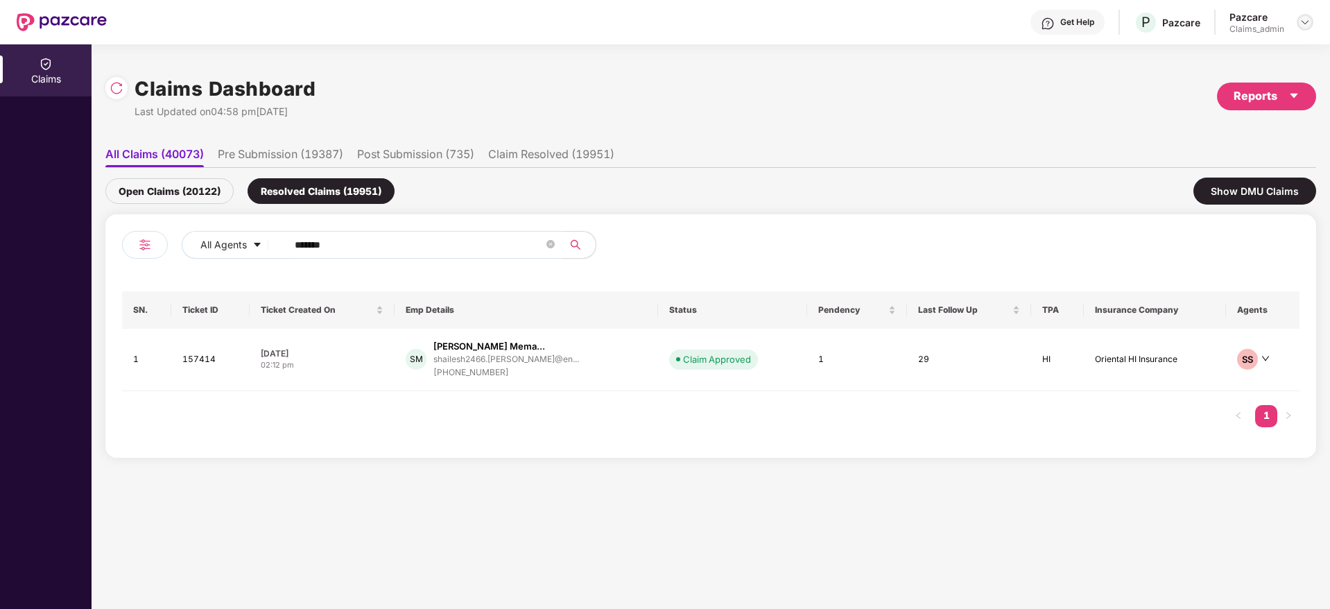
click at [1302, 28] on div at bounding box center [1305, 22] width 17 height 17
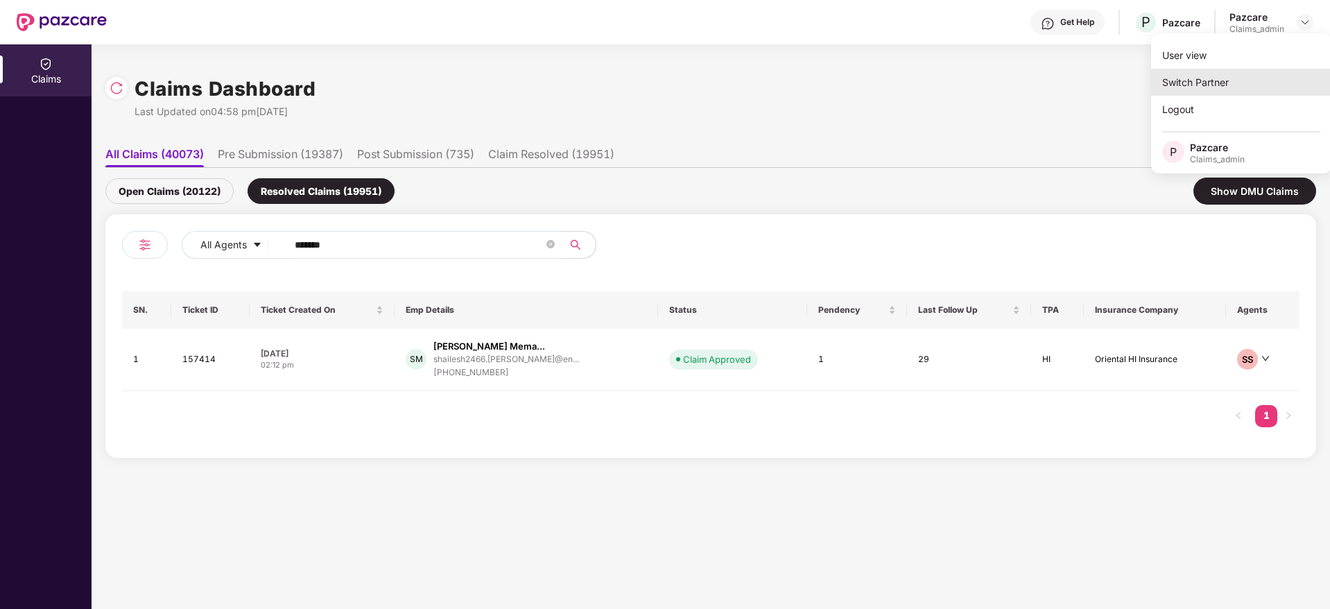
click at [1225, 80] on div "Switch Partner" at bounding box center [1241, 82] width 180 height 27
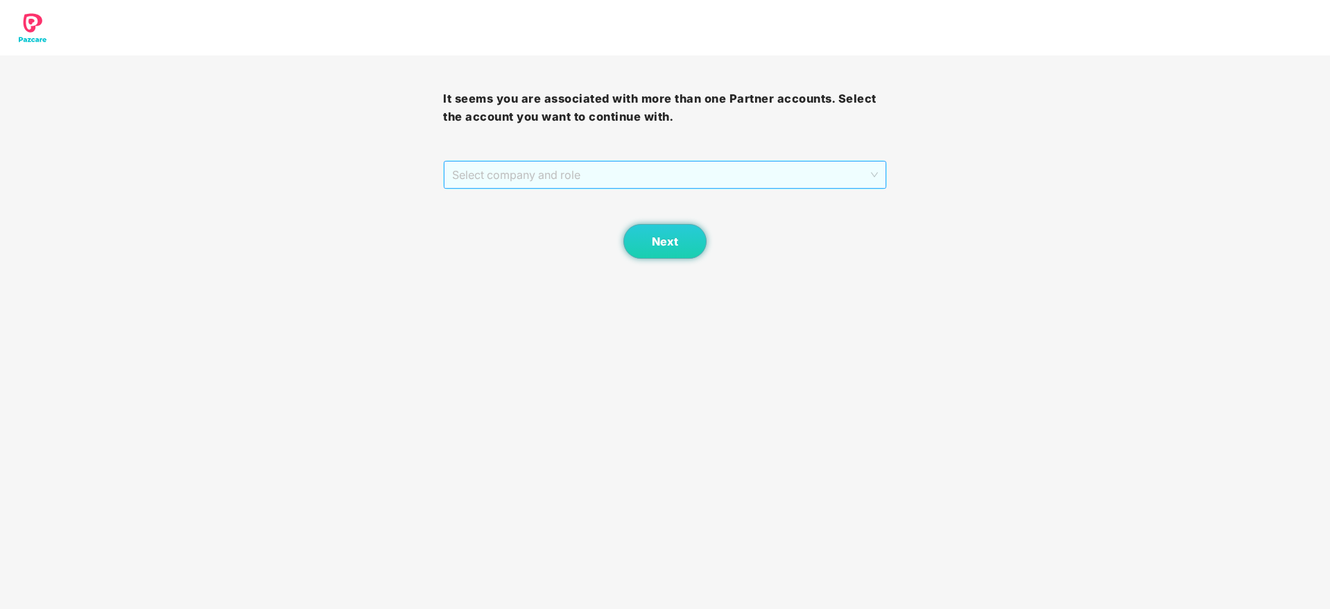
click at [700, 180] on span "Select company and role" at bounding box center [664, 175] width 425 height 26
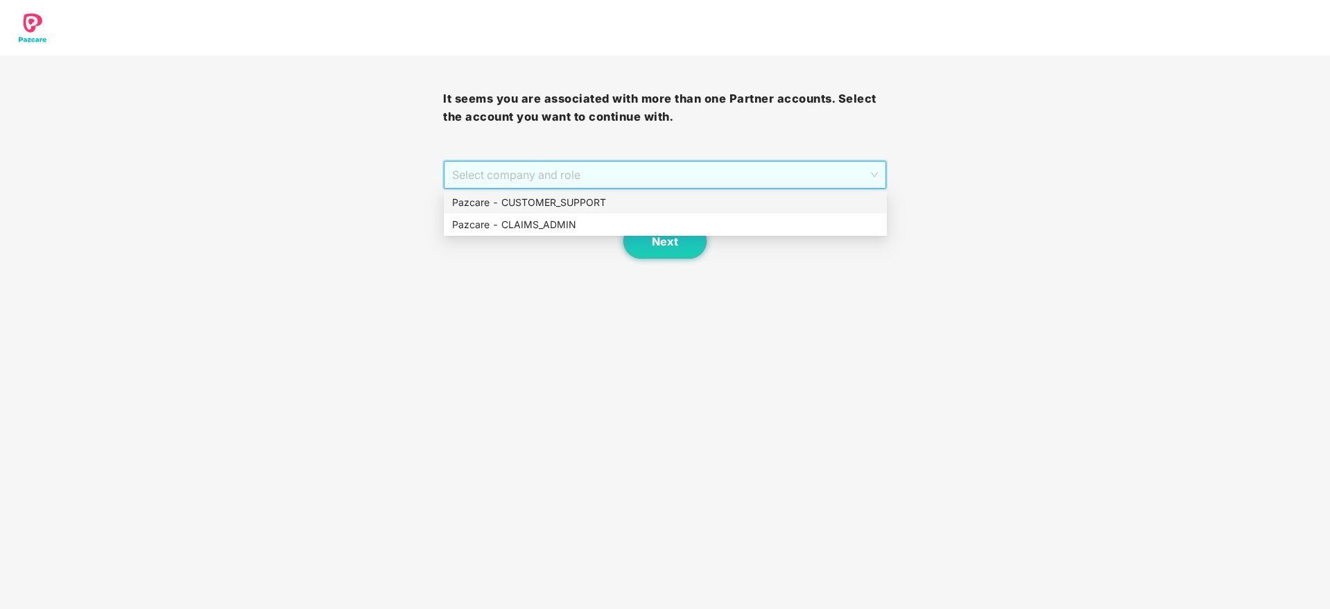
click at [601, 198] on div "Pazcare - CUSTOMER_SUPPORT" at bounding box center [665, 202] width 426 height 15
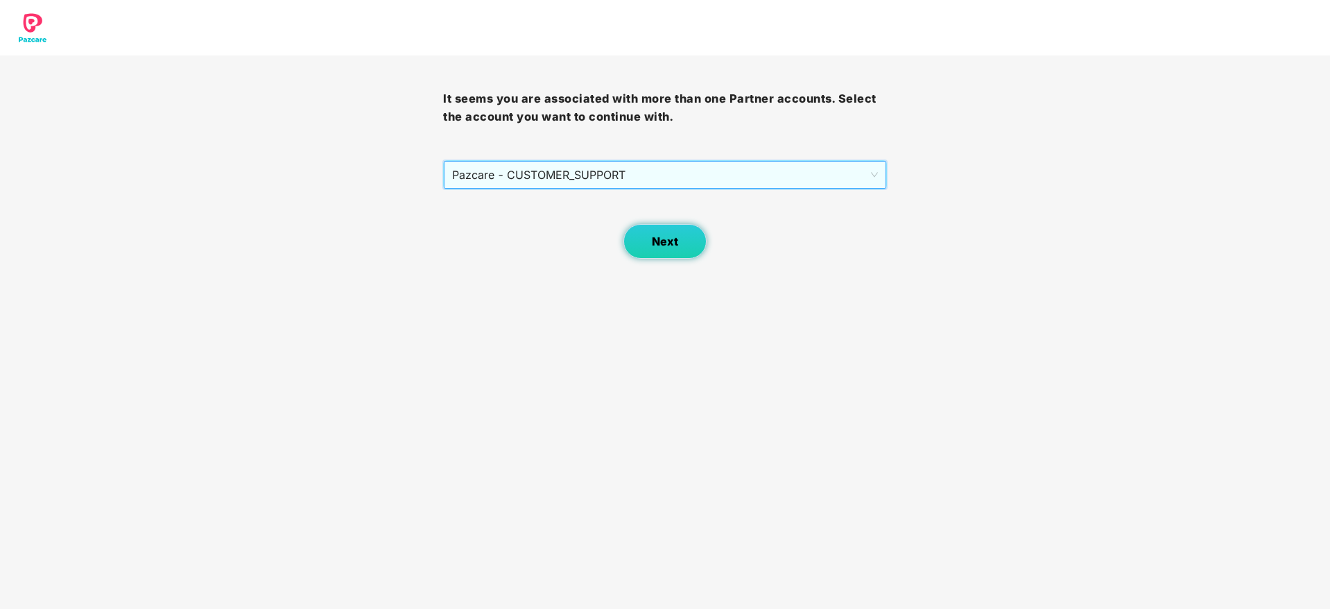
click at [695, 248] on button "Next" at bounding box center [664, 241] width 83 height 35
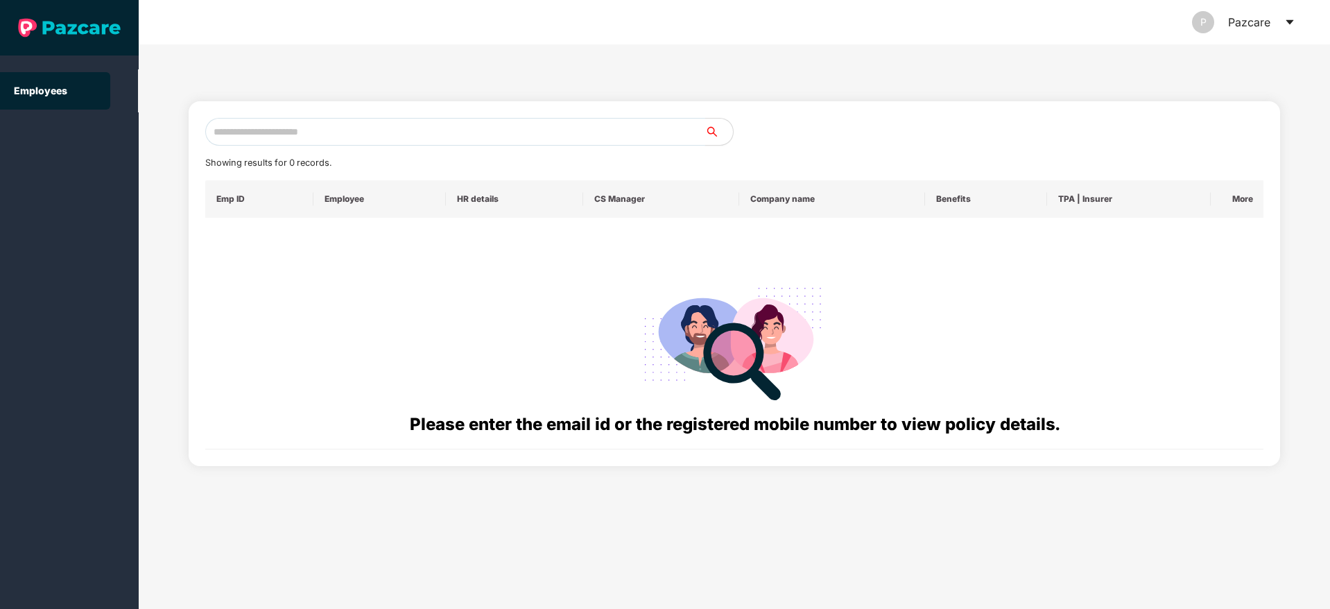
click at [341, 123] on input "text" at bounding box center [455, 132] width 500 height 28
type input "**********"
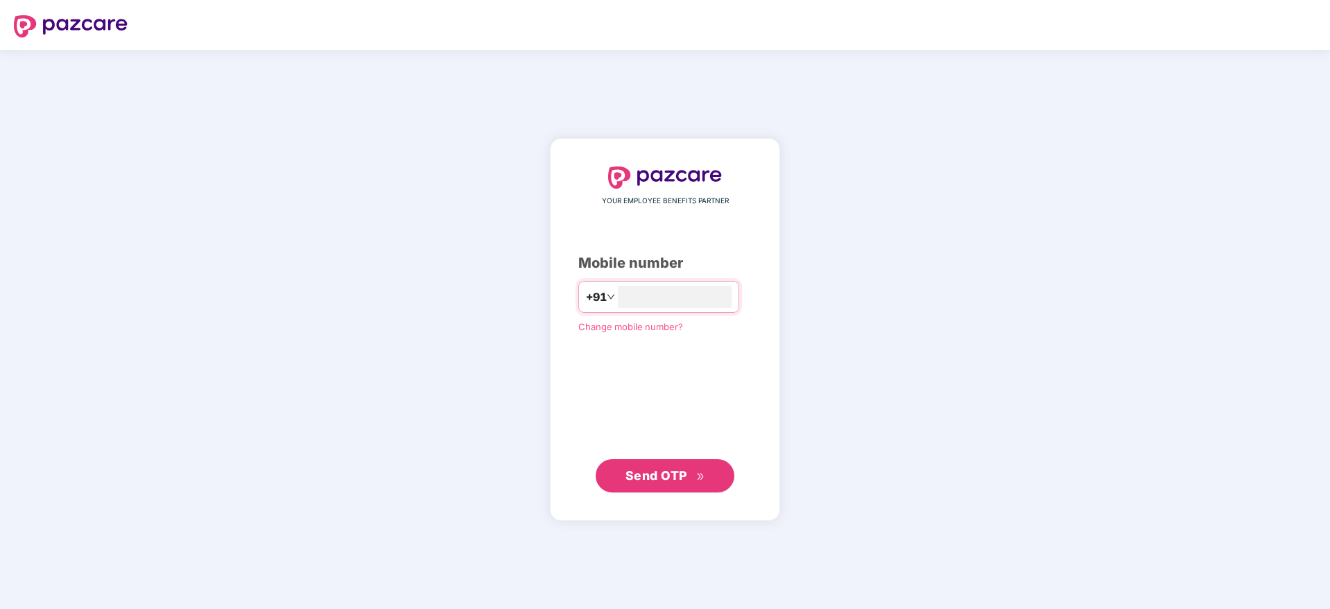
type input "**********"
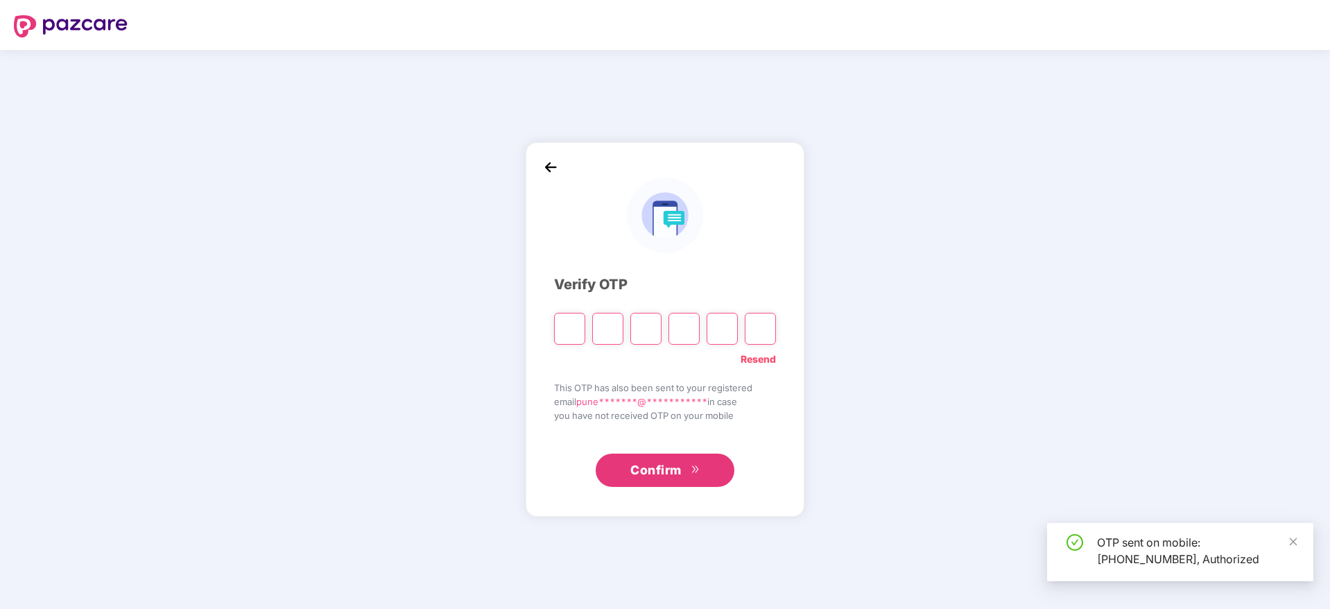
type input "*"
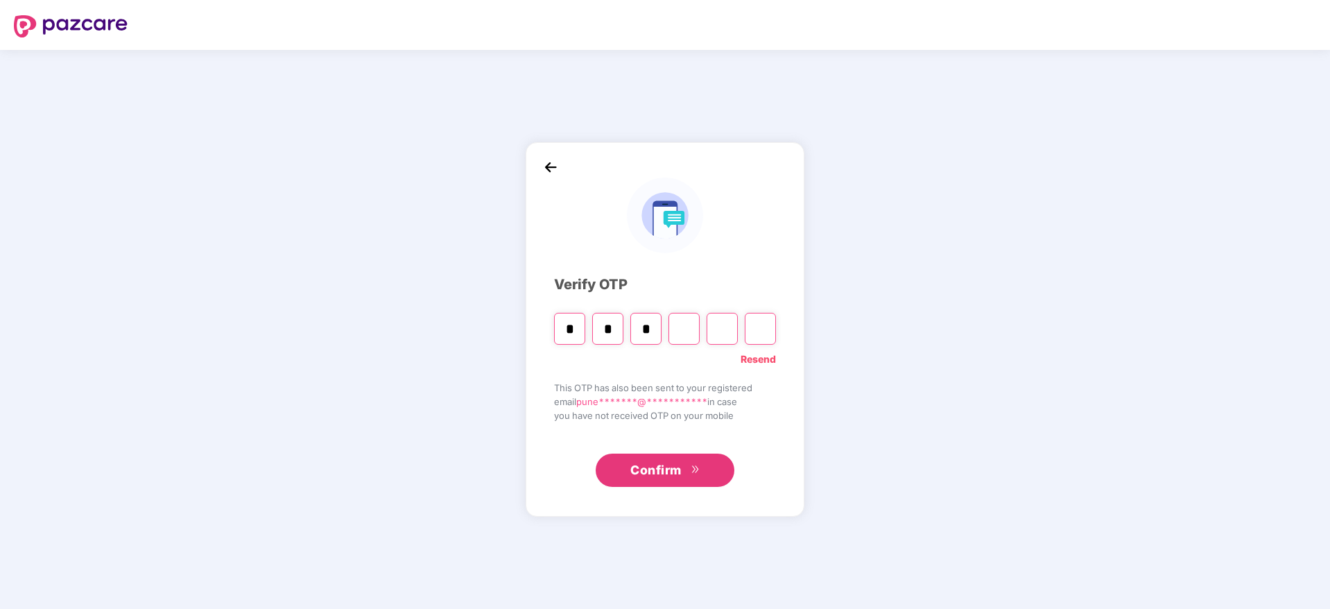
type input "*"
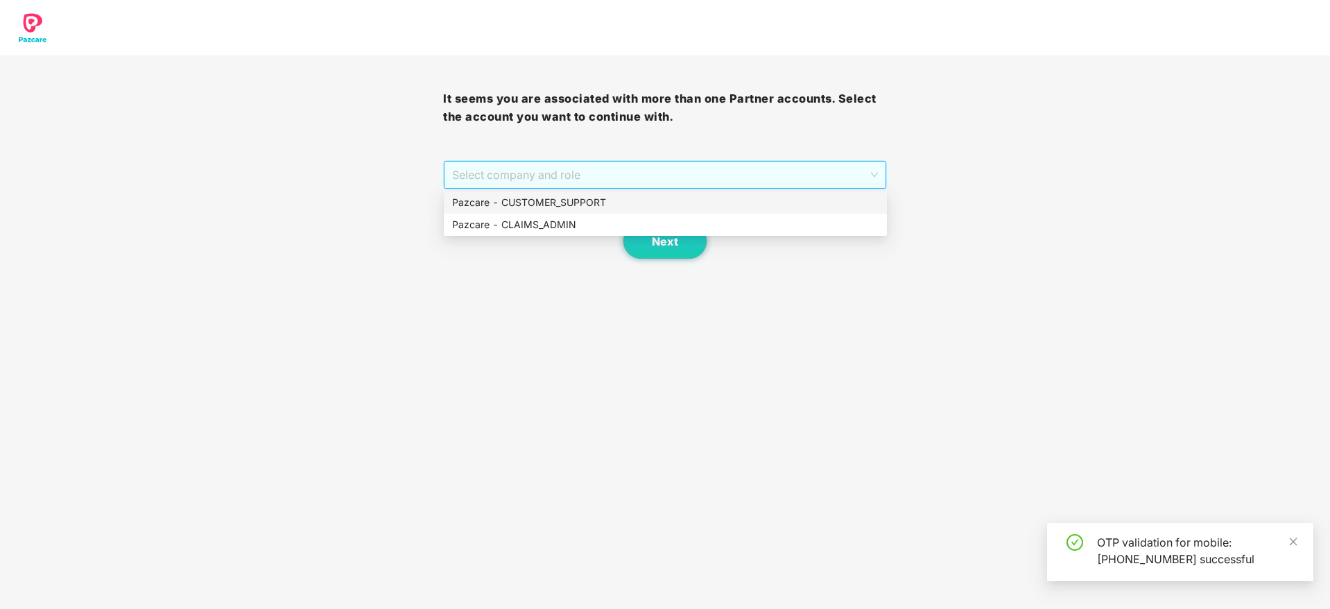
click at [541, 175] on span "Select company and role" at bounding box center [664, 175] width 425 height 26
click at [547, 197] on div "Pazcare - CUSTOMER_SUPPORT" at bounding box center [665, 202] width 426 height 15
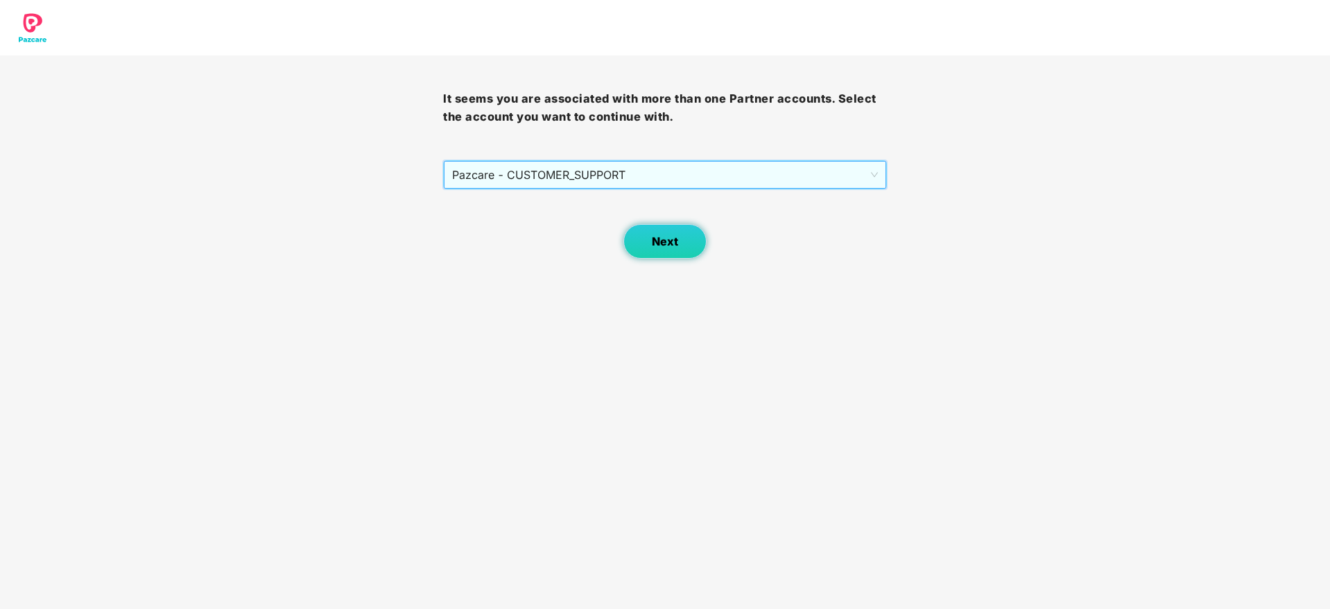
click at [658, 236] on span "Next" at bounding box center [665, 241] width 26 height 13
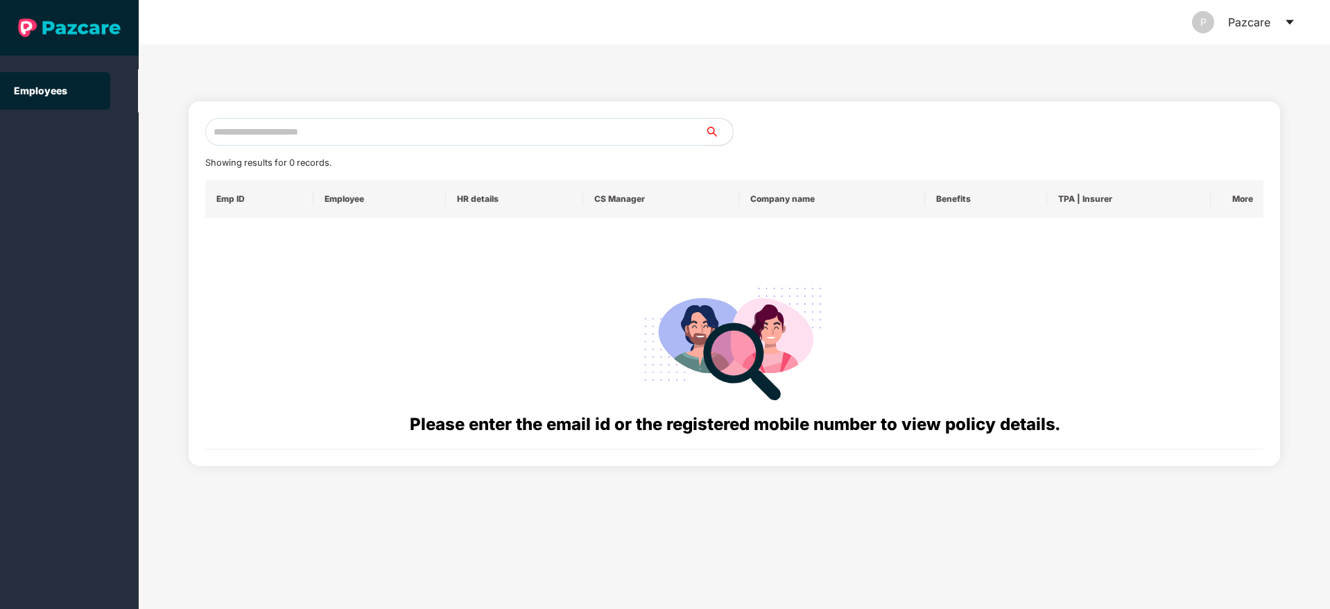
click at [368, 141] on input "text" at bounding box center [455, 132] width 500 height 28
type input "**********"
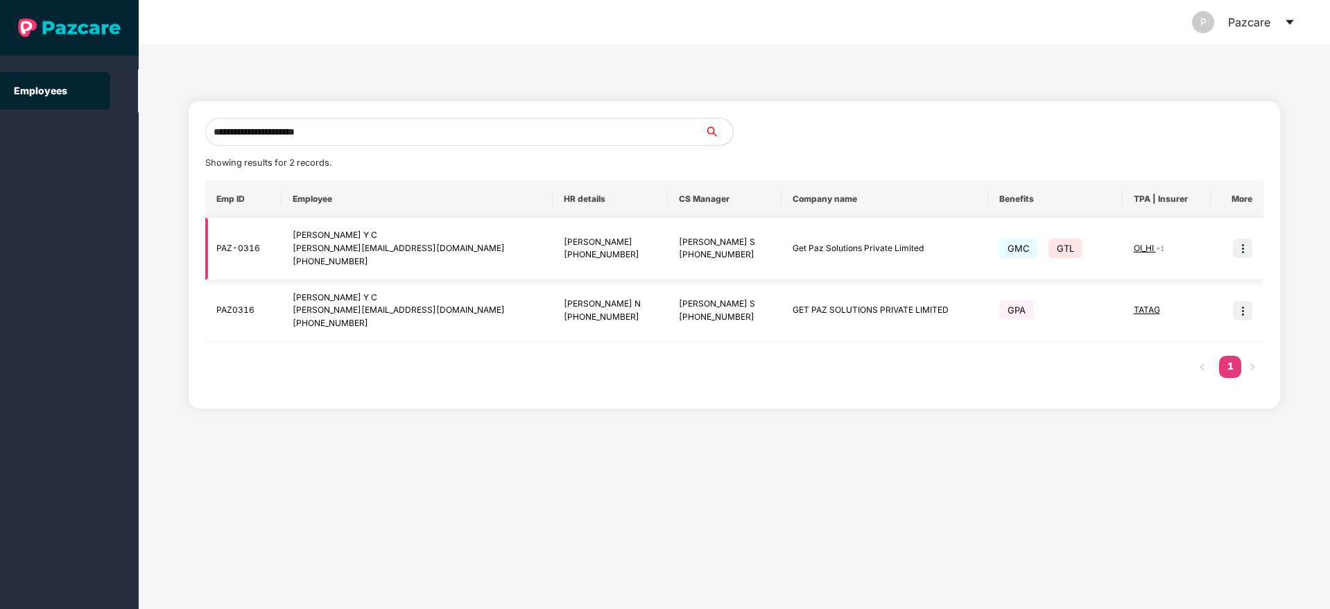
click at [1238, 247] on img at bounding box center [1242, 248] width 19 height 19
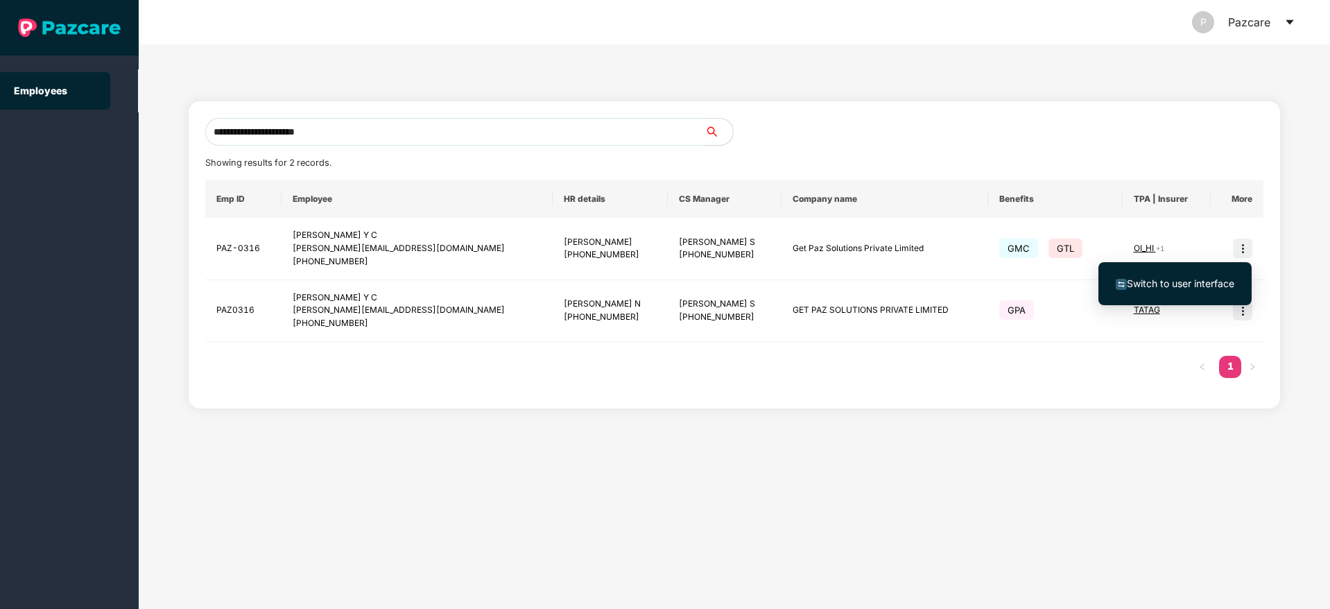
click at [1172, 280] on span "Switch to user interface" at bounding box center [1180, 283] width 107 height 12
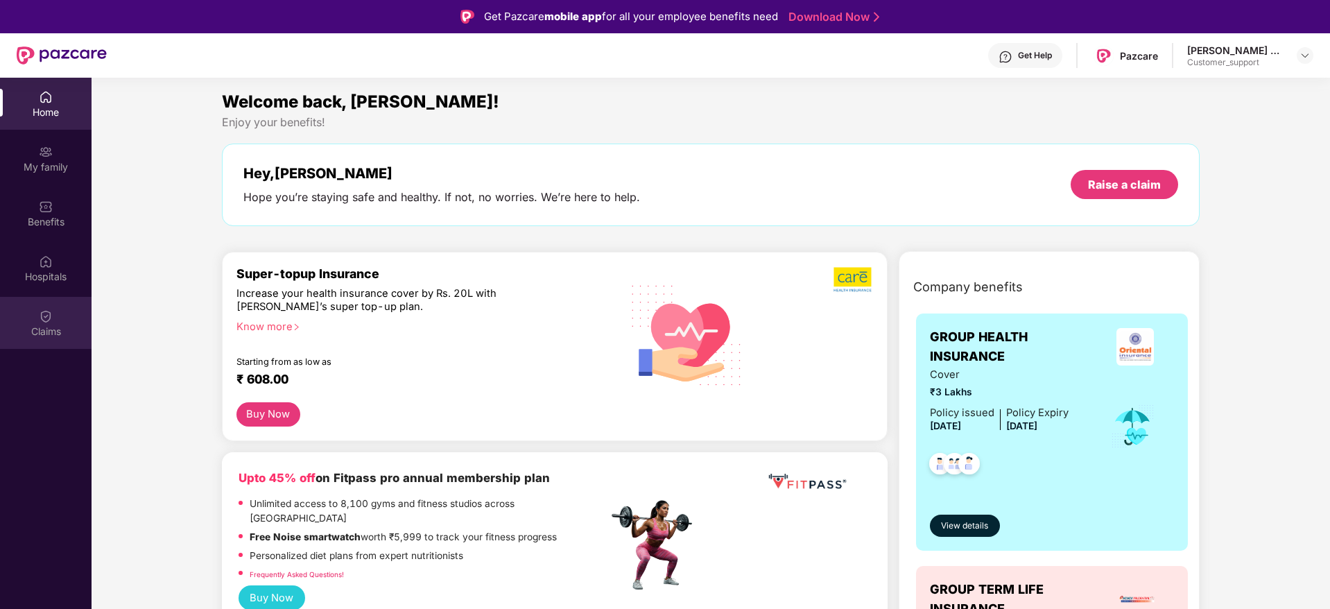
click at [50, 321] on img at bounding box center [46, 316] width 14 height 14
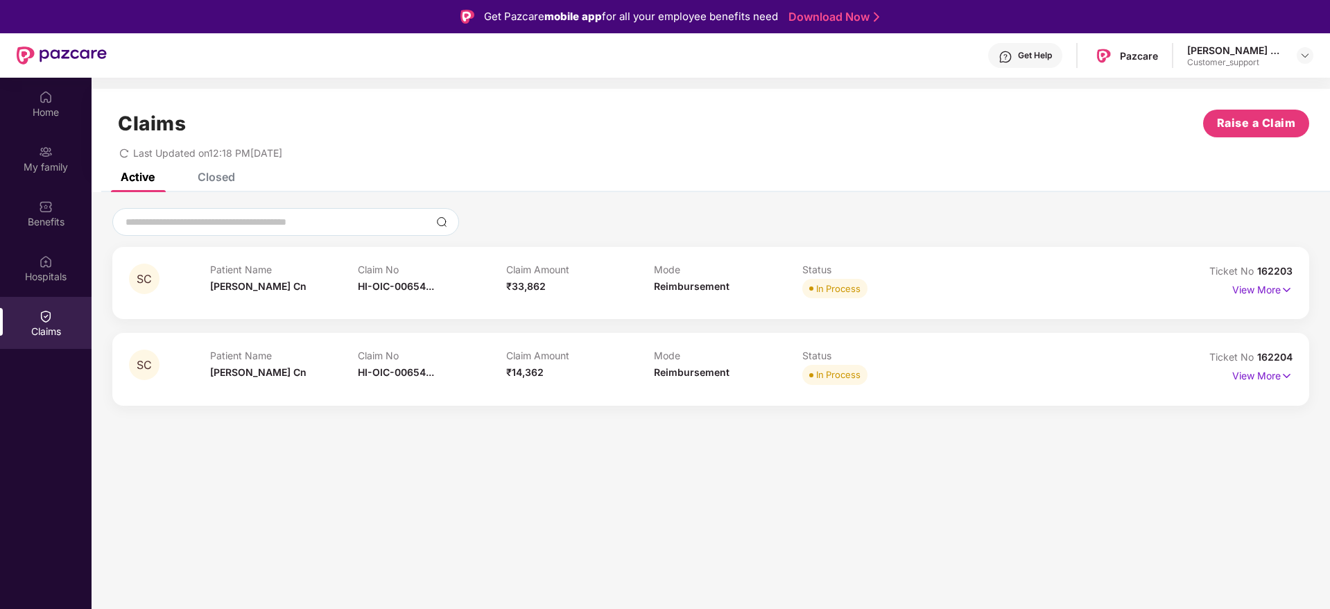
click at [209, 175] on div "Closed" at bounding box center [216, 177] width 37 height 14
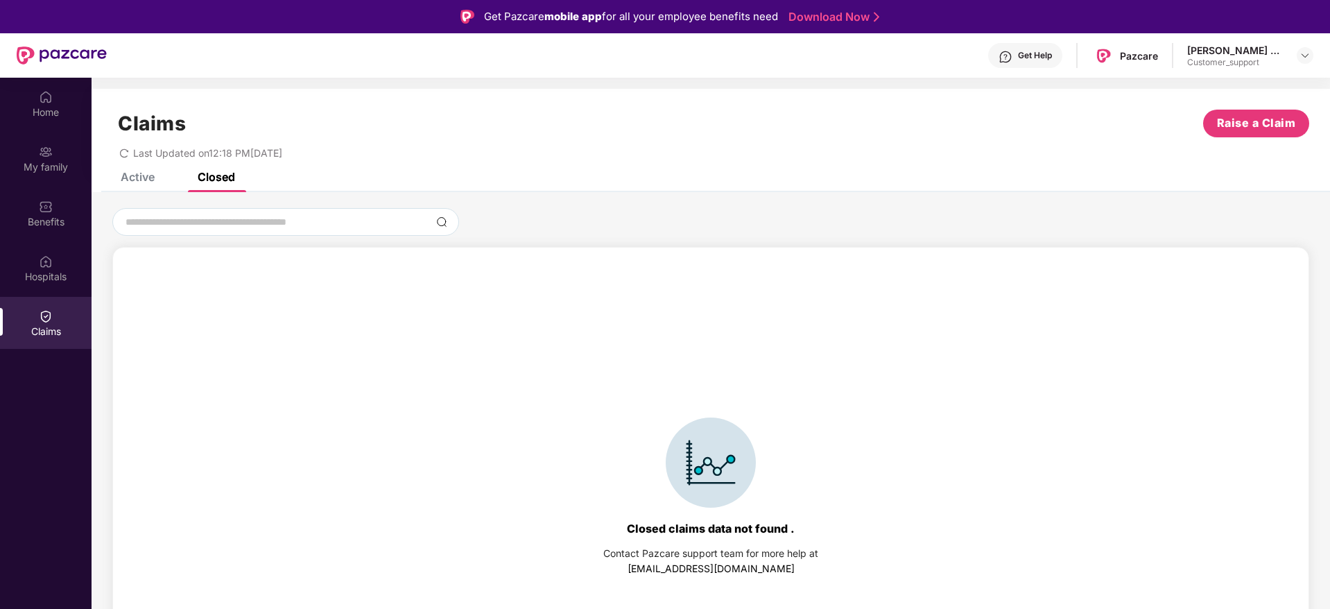
click at [139, 173] on div "Active" at bounding box center [138, 177] width 34 height 14
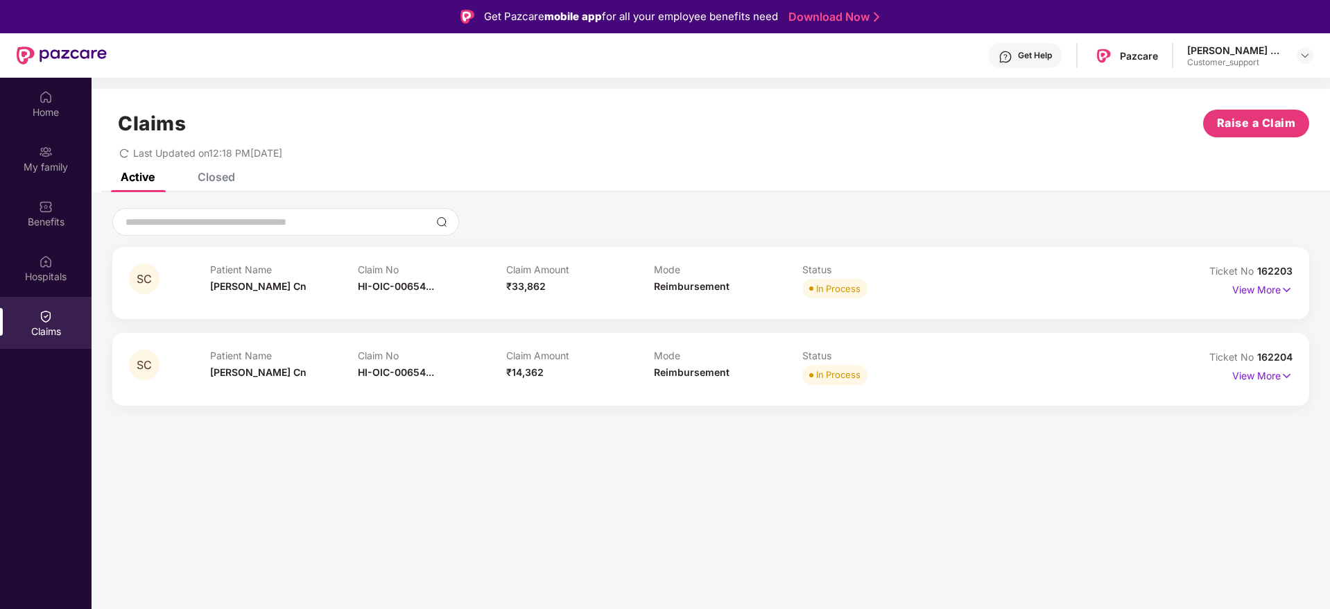
click at [578, 527] on section "Claims Raise a Claim Last Updated on 12:18 PM, 05 Aug 2025 Active Closed SC Pat…" at bounding box center [711, 382] width 1238 height 609
drag, startPoint x: 1257, startPoint y: 270, endPoint x: 1298, endPoint y: 263, distance: 42.2
click at [1298, 263] on div "SC Patient Name Shashikala Cn Claim No HI-OIC-00654... Claim Amount ₹33,862 Mod…" at bounding box center [710, 283] width 1197 height 72
copy span "162203"
click at [890, 556] on section "Claims Raise a Claim Last Updated on 12:18 PM, 05 Aug 2025 Active Closed SC Pat…" at bounding box center [711, 382] width 1238 height 609
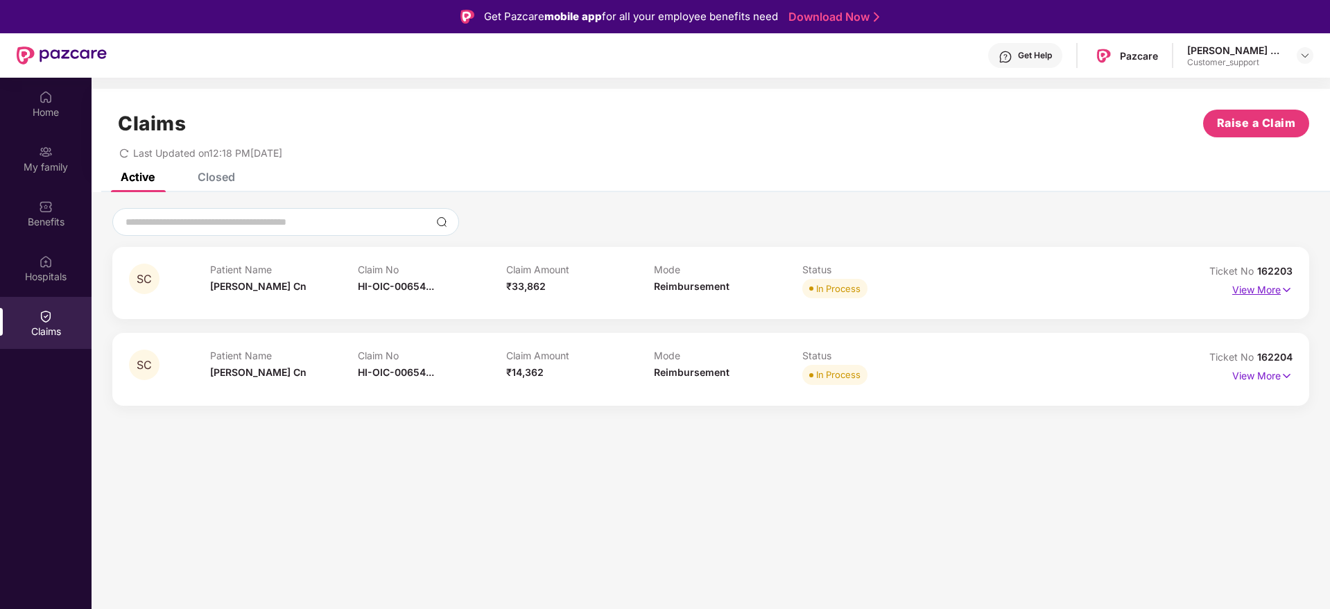
click at [1268, 292] on p "View More" at bounding box center [1262, 288] width 60 height 19
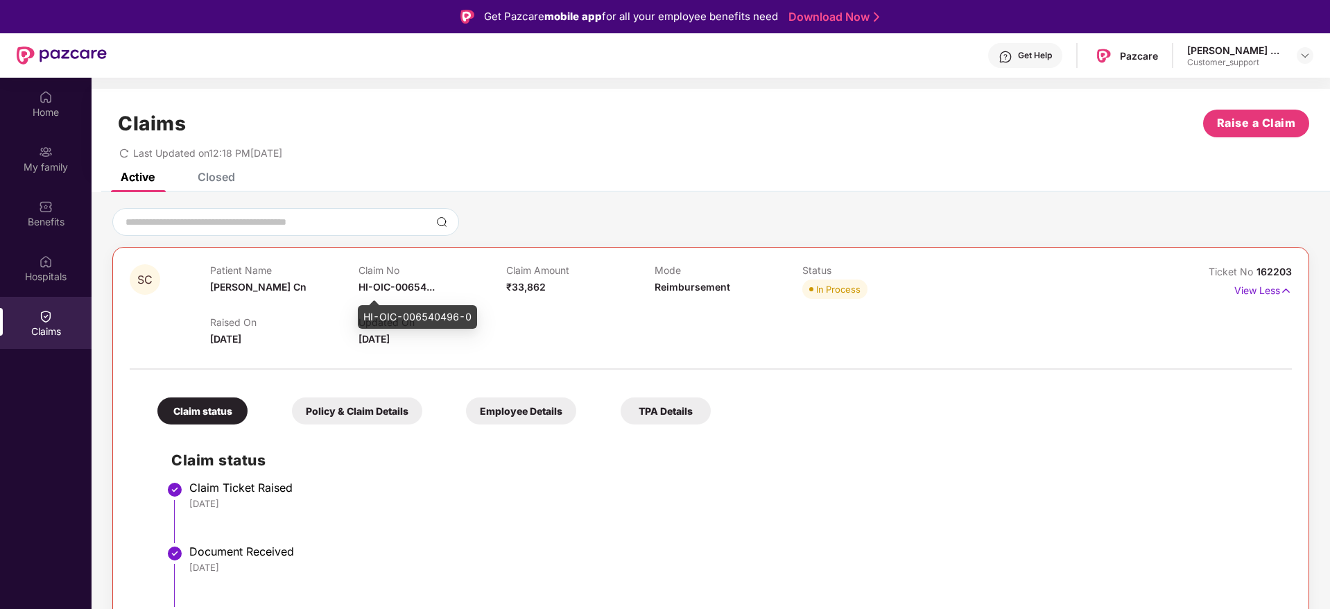
click at [381, 287] on span "HI-OIC-00654..." at bounding box center [397, 287] width 76 height 12
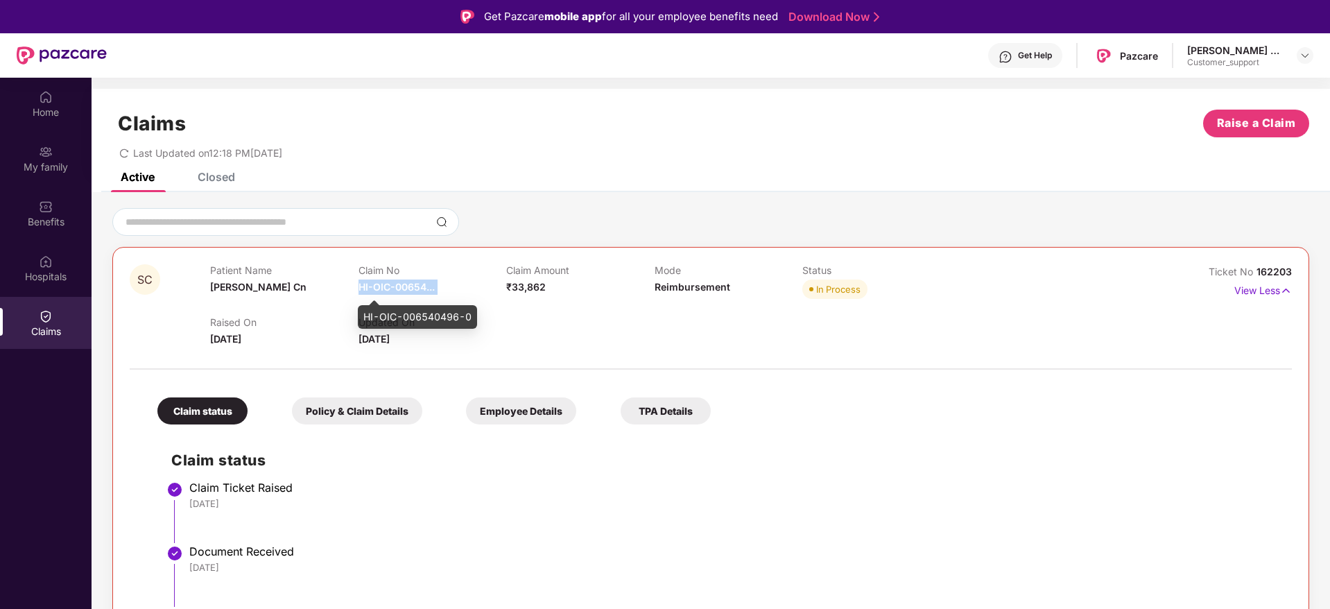
copy span "HI-OIC-00654..."
click at [1309, 54] on img at bounding box center [1305, 55] width 11 height 11
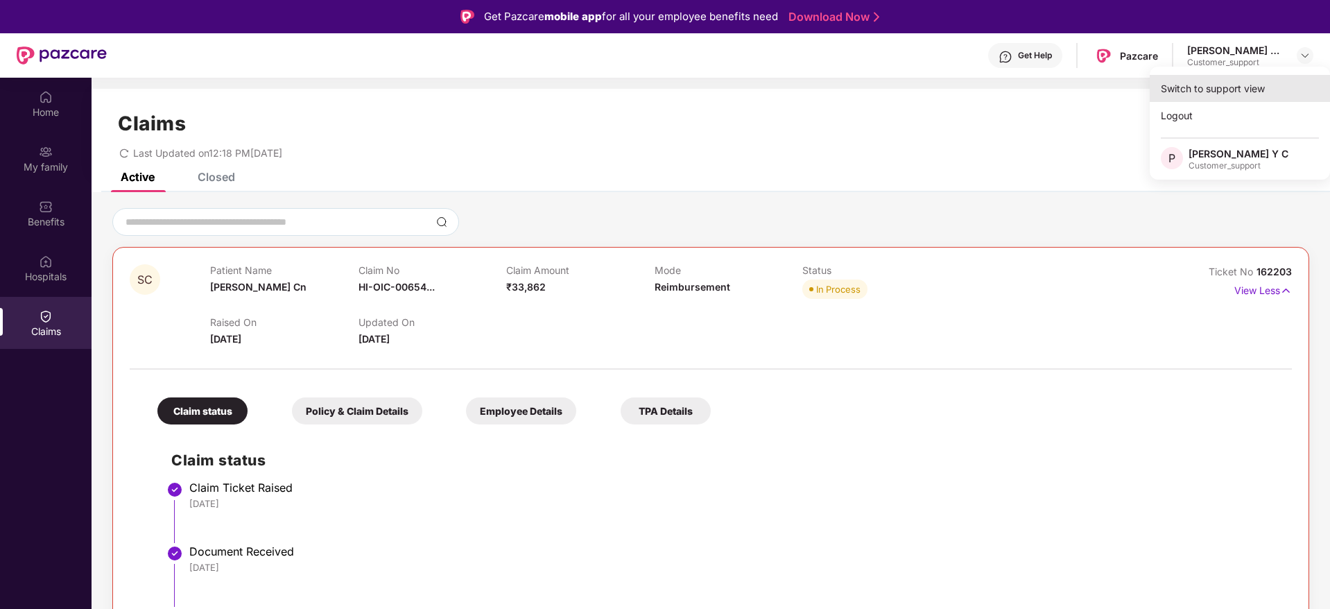
click at [1215, 94] on div "Switch to support view" at bounding box center [1240, 88] width 180 height 27
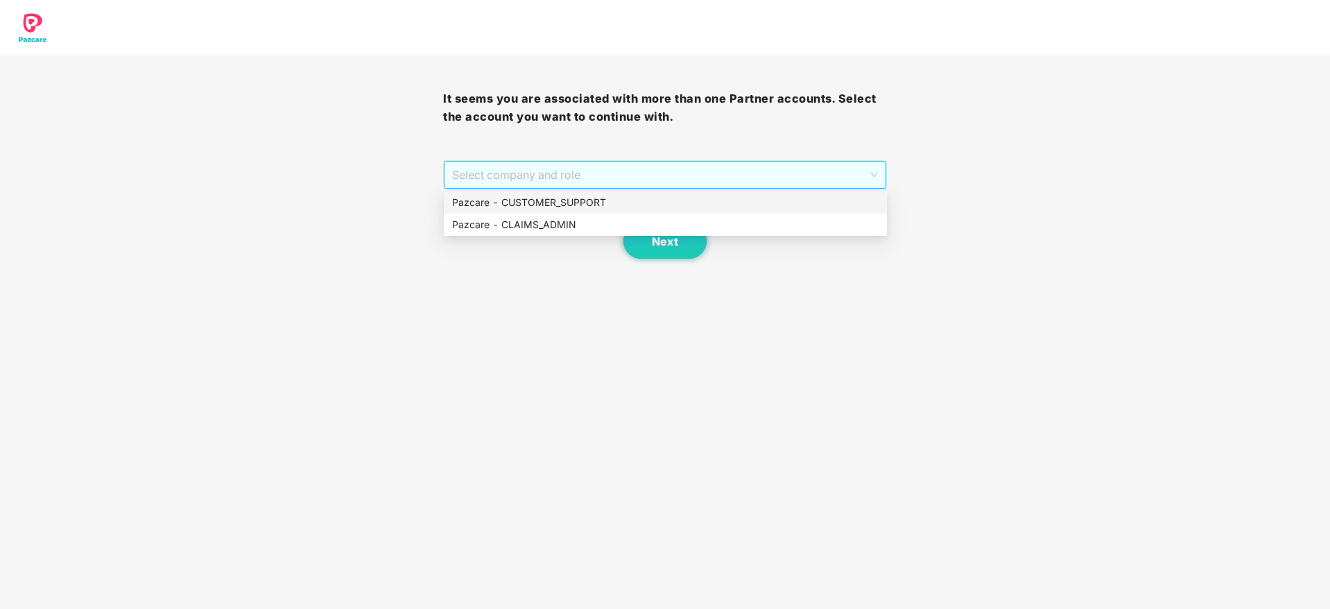
click at [713, 169] on span "Select company and role" at bounding box center [664, 175] width 425 height 26
click at [558, 221] on div "Pazcare - CLAIMS_ADMIN" at bounding box center [665, 224] width 426 height 15
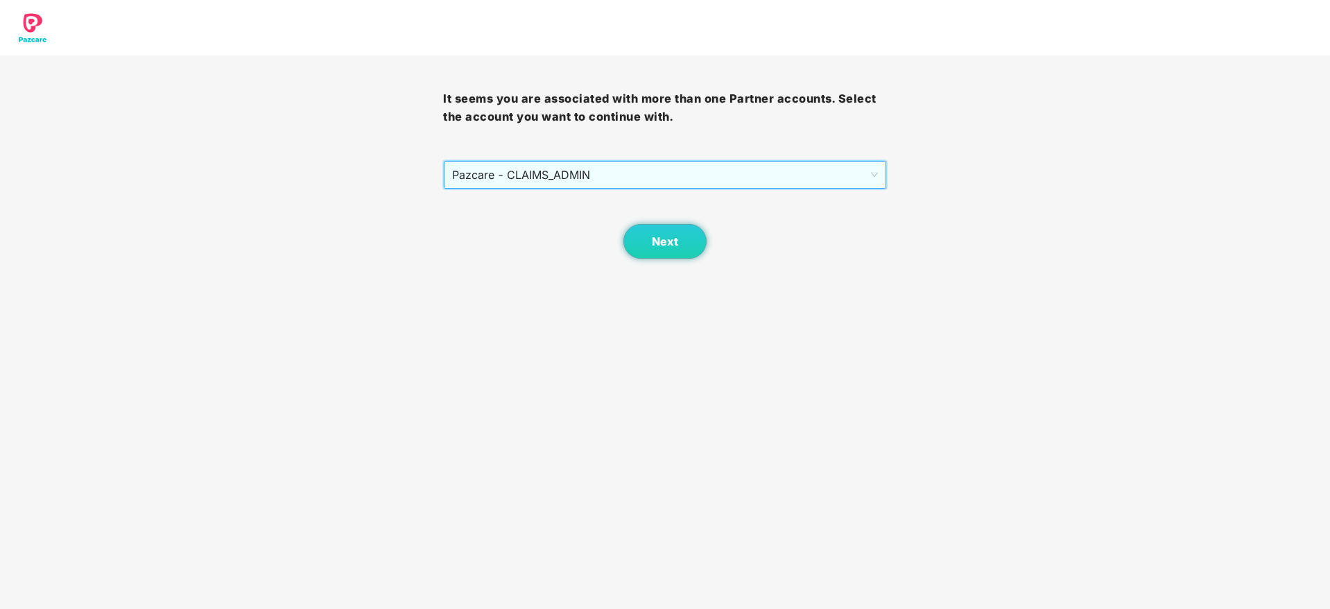
click at [589, 175] on span "Pazcare - CLAIMS_ADMIN" at bounding box center [664, 175] width 425 height 26
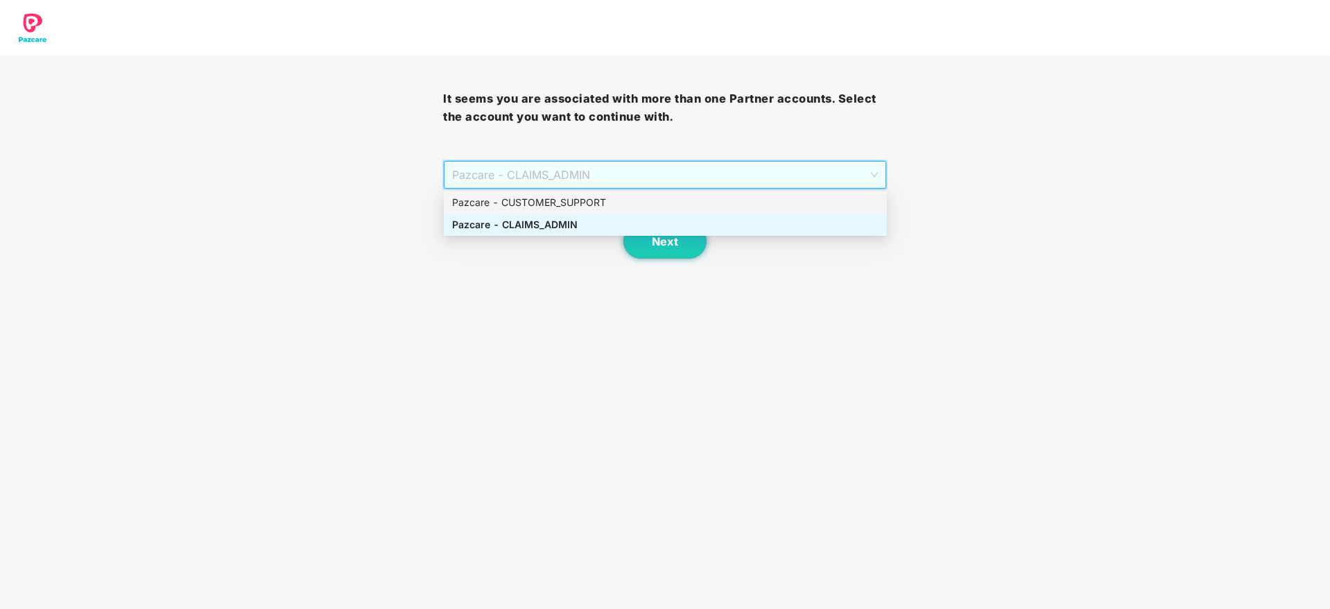
click at [590, 207] on div "Pazcare - CUSTOMER_SUPPORT" at bounding box center [665, 202] width 426 height 15
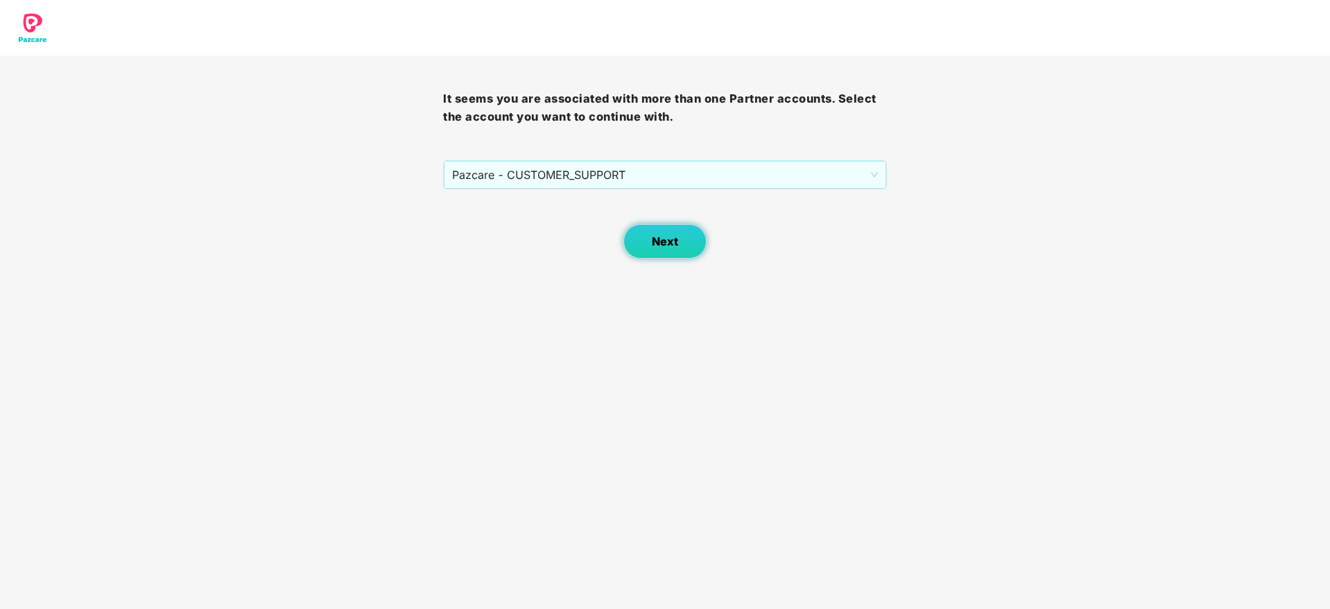
click at [652, 239] on span "Next" at bounding box center [665, 241] width 26 height 13
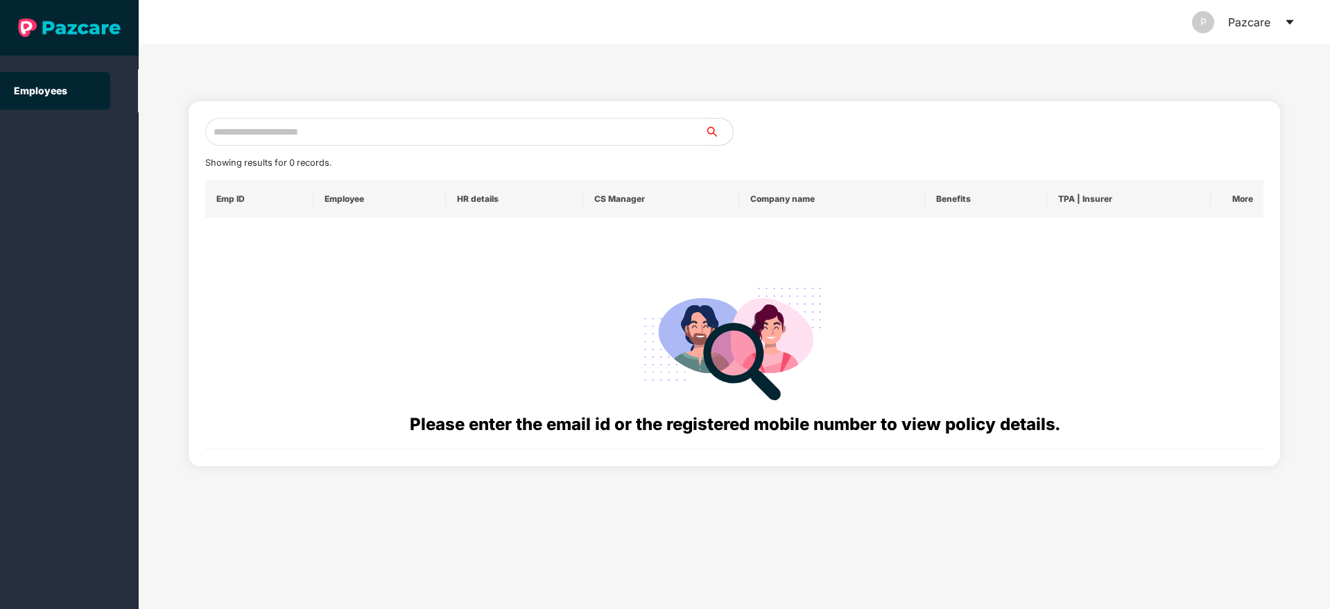
click at [503, 128] on input "text" at bounding box center [455, 132] width 500 height 28
type input "**********"
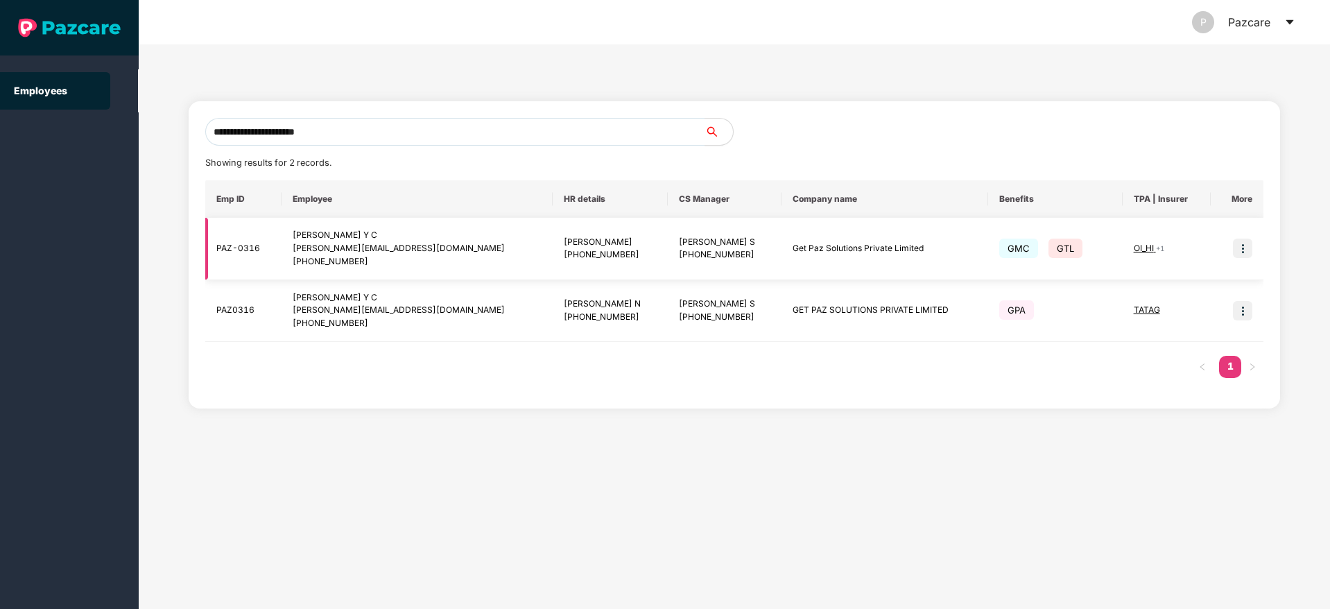
click at [1245, 245] on img at bounding box center [1242, 248] width 19 height 19
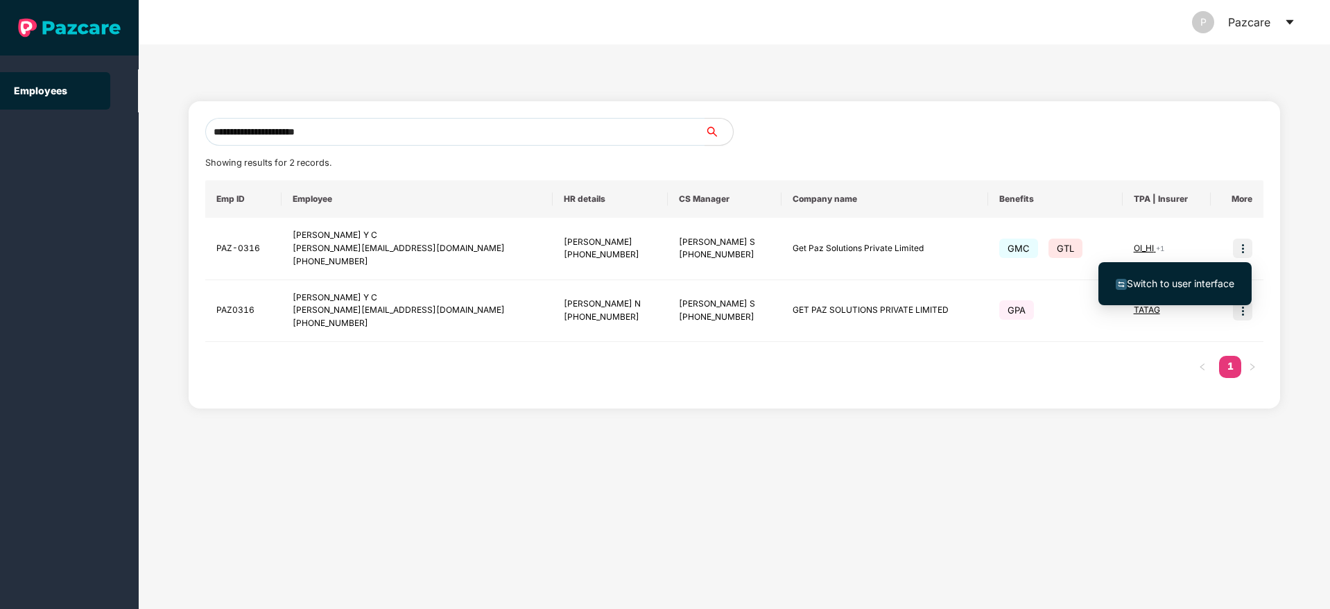
click at [1148, 289] on span "Switch to user interface" at bounding box center [1175, 283] width 119 height 15
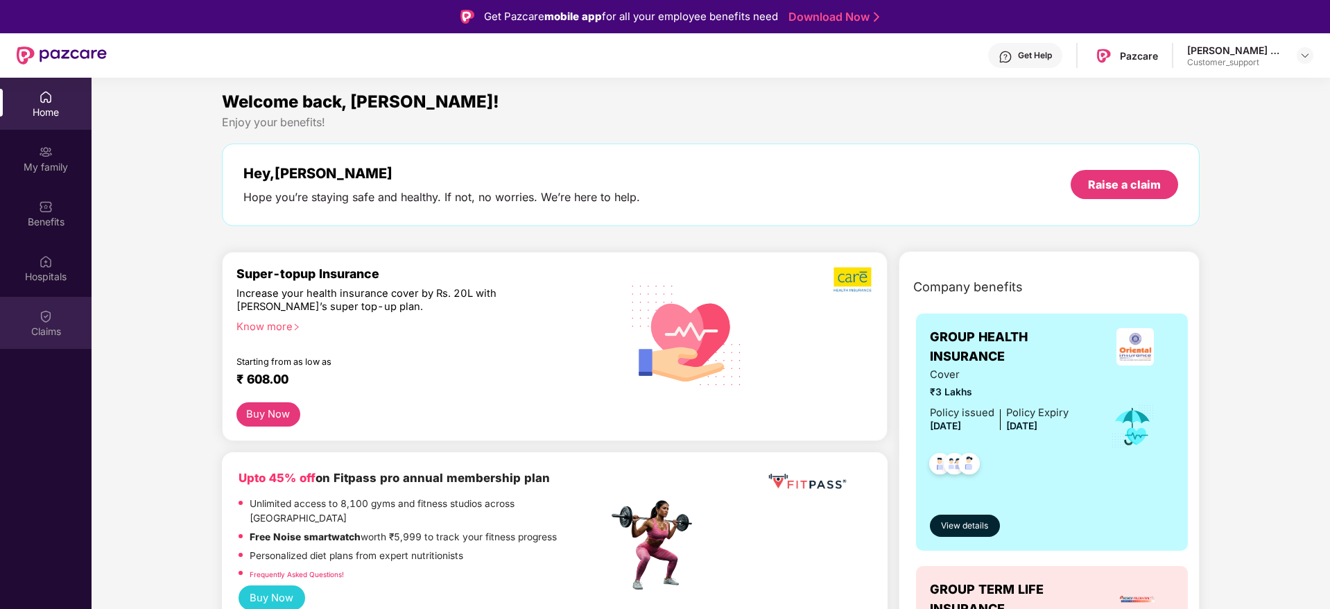
click at [39, 316] on img at bounding box center [46, 316] width 14 height 14
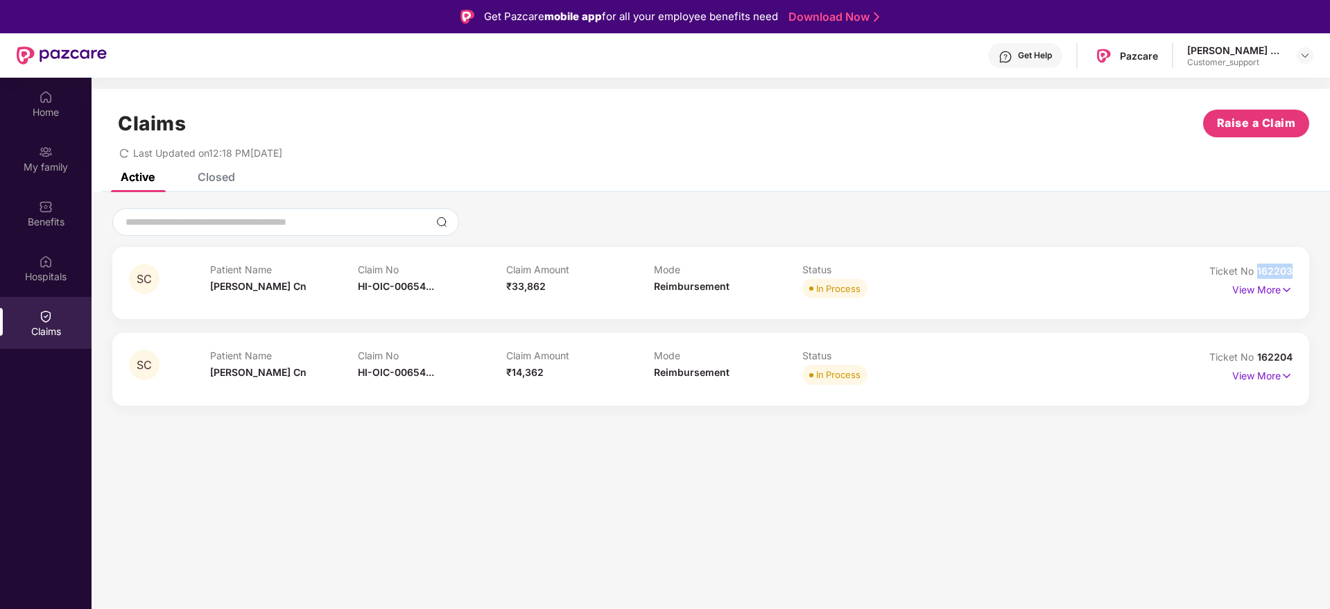
drag, startPoint x: 1297, startPoint y: 268, endPoint x: 1259, endPoint y: 267, distance: 37.5
click at [1259, 267] on div "SC Patient Name Shashikala Cn Claim No HI-OIC-00654... Claim Amount ₹33,862 Mod…" at bounding box center [710, 283] width 1197 height 72
copy span "162203"
click at [1308, 51] on img at bounding box center [1305, 55] width 11 height 11
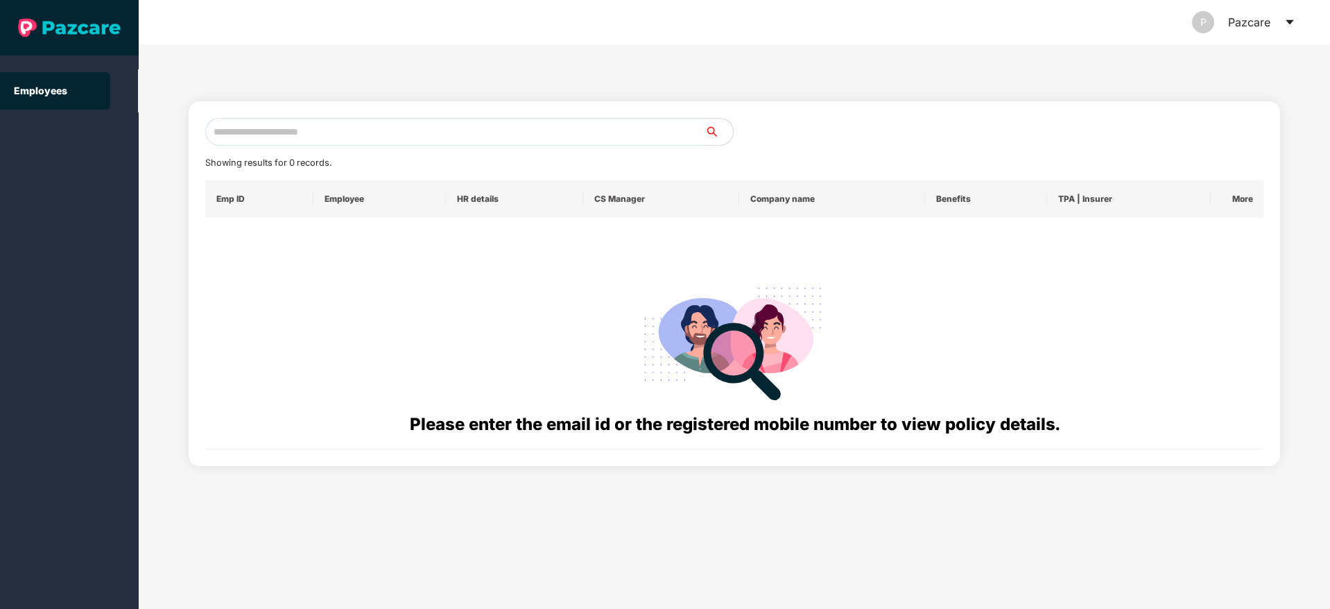
click at [1289, 24] on icon "caret-down" at bounding box center [1289, 22] width 11 height 11
click at [1294, 17] on icon "caret-down" at bounding box center [1289, 22] width 11 height 11
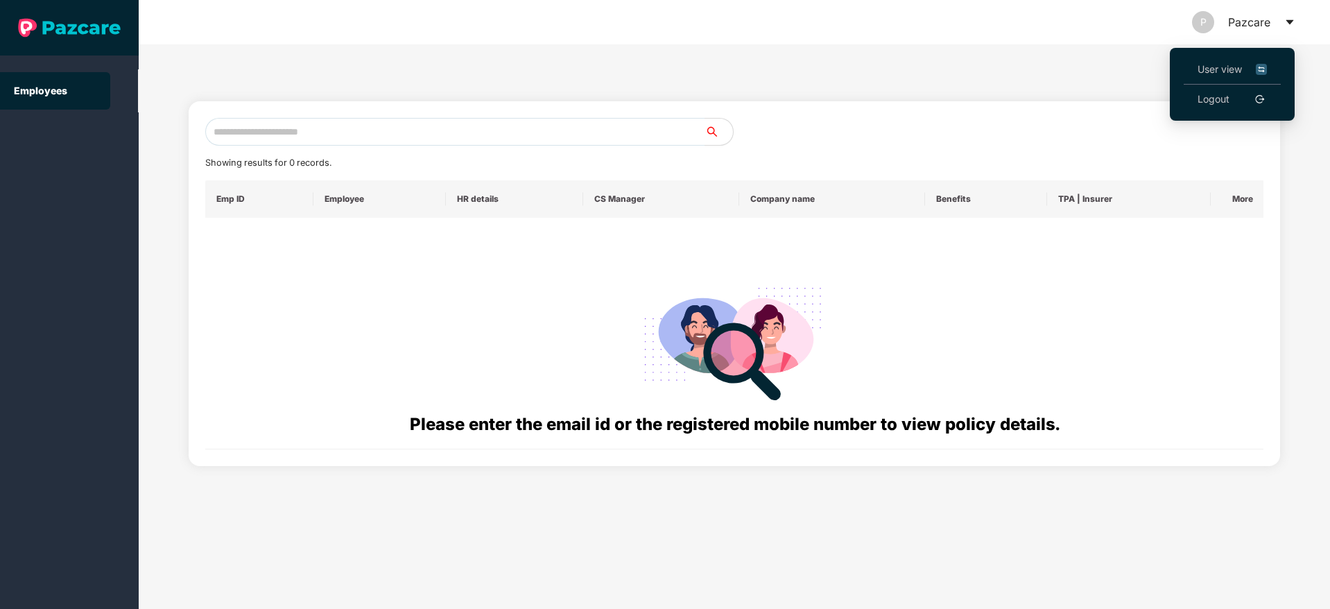
click at [1224, 71] on span "User view" at bounding box center [1232, 69] width 69 height 15
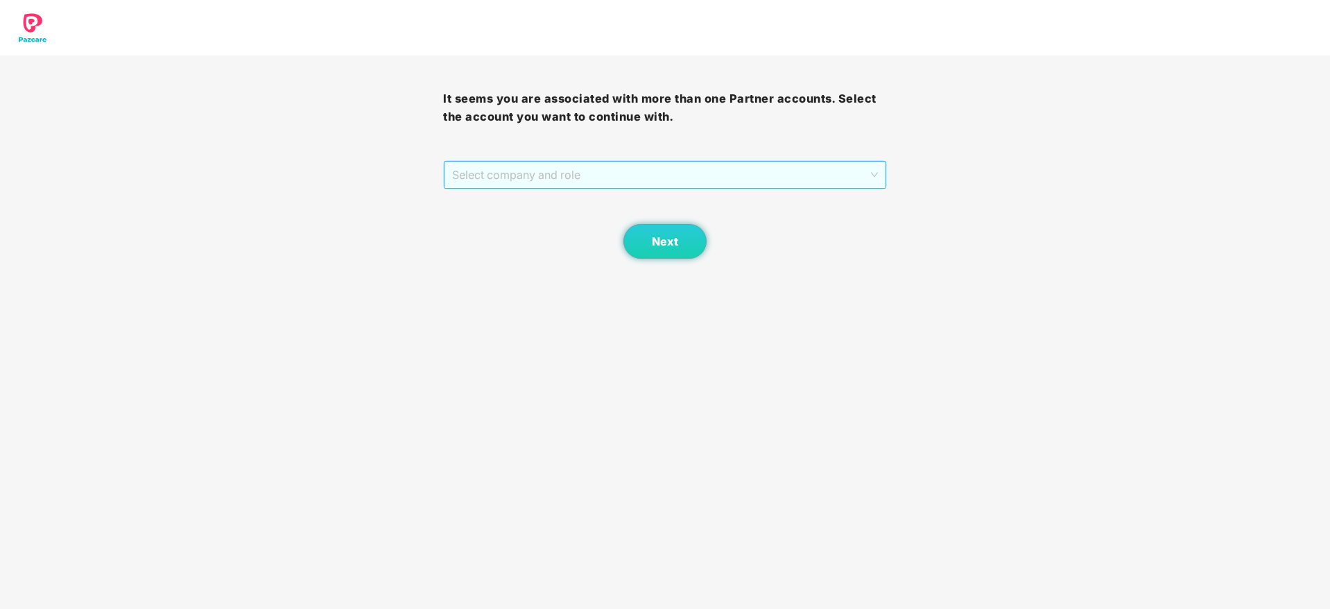
click at [584, 178] on span "Select company and role" at bounding box center [664, 175] width 425 height 26
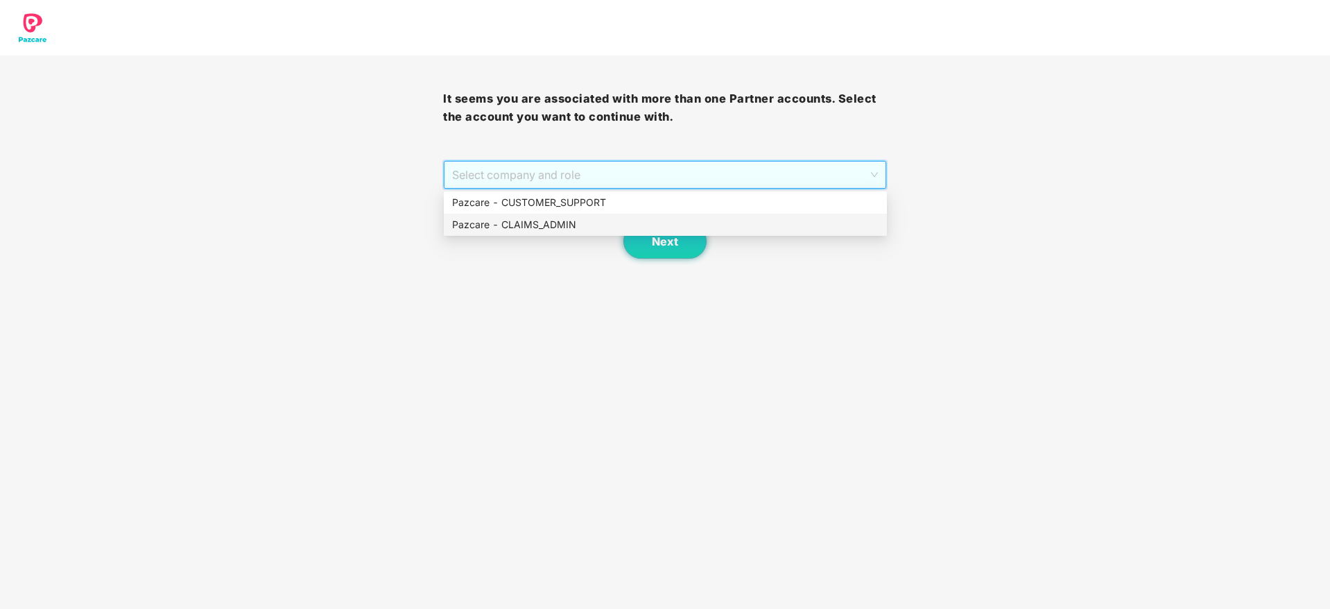
click at [565, 225] on div "Pazcare - CLAIMS_ADMIN" at bounding box center [665, 224] width 426 height 15
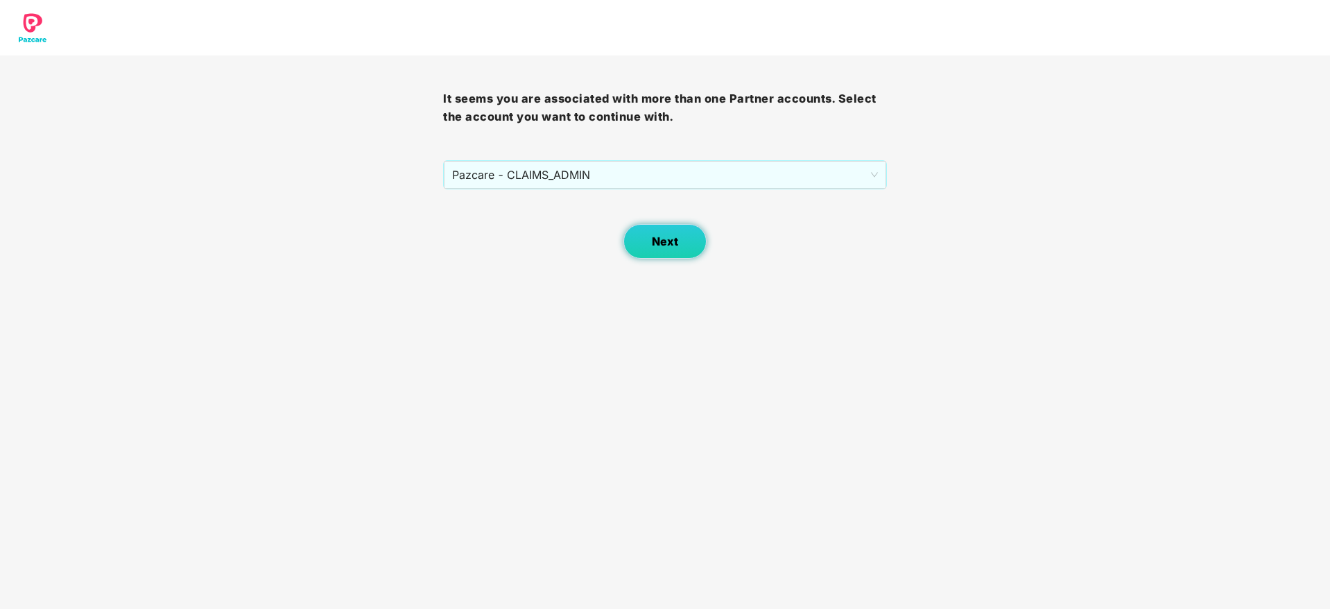
click at [668, 235] on span "Next" at bounding box center [665, 241] width 26 height 13
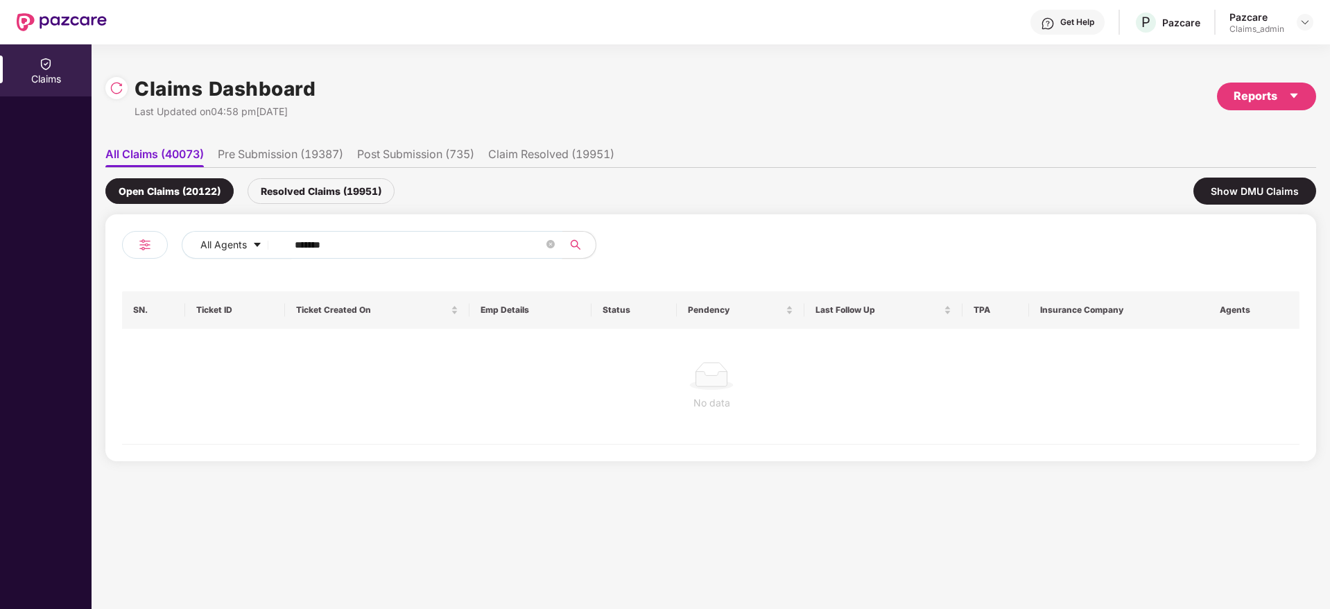
drag, startPoint x: 361, startPoint y: 249, endPoint x: 192, endPoint y: 261, distance: 169.6
click at [192, 261] on div "All Agents ******" at bounding box center [416, 250] width 589 height 39
paste input "text"
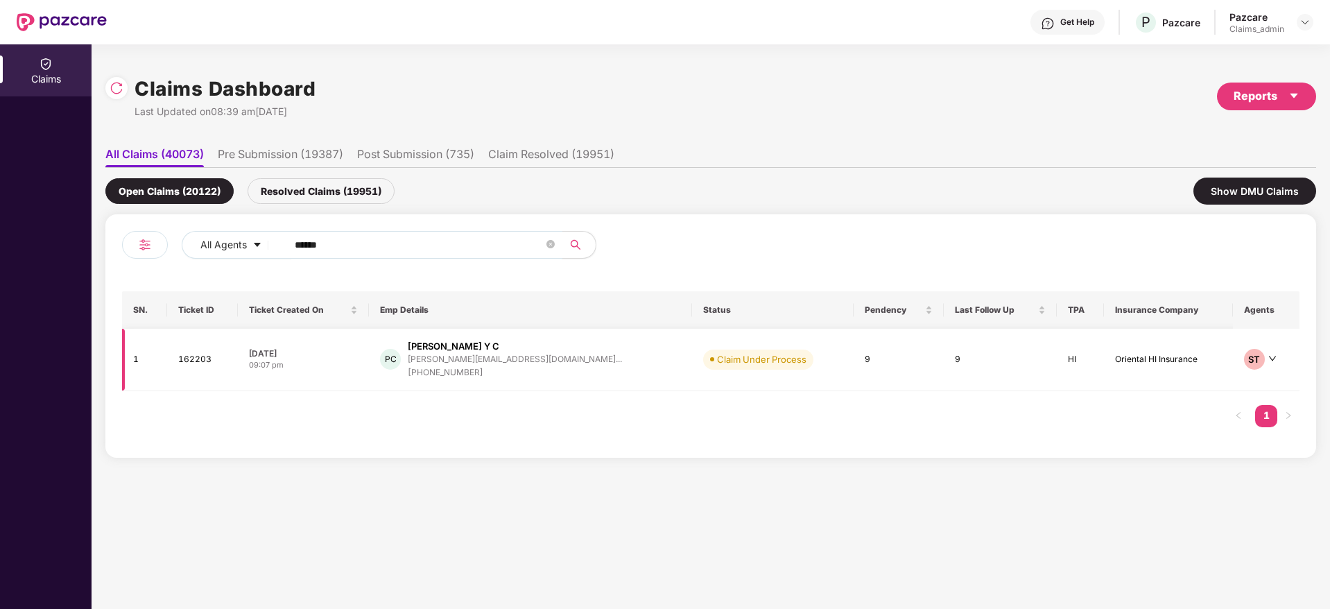
type input "******"
click at [572, 366] on div "PC [PERSON_NAME] Y C [PERSON_NAME][EMAIL_ADDRESS][DOMAIN_NAME]... [PHONE_NUMBER]" at bounding box center [530, 360] width 300 height 40
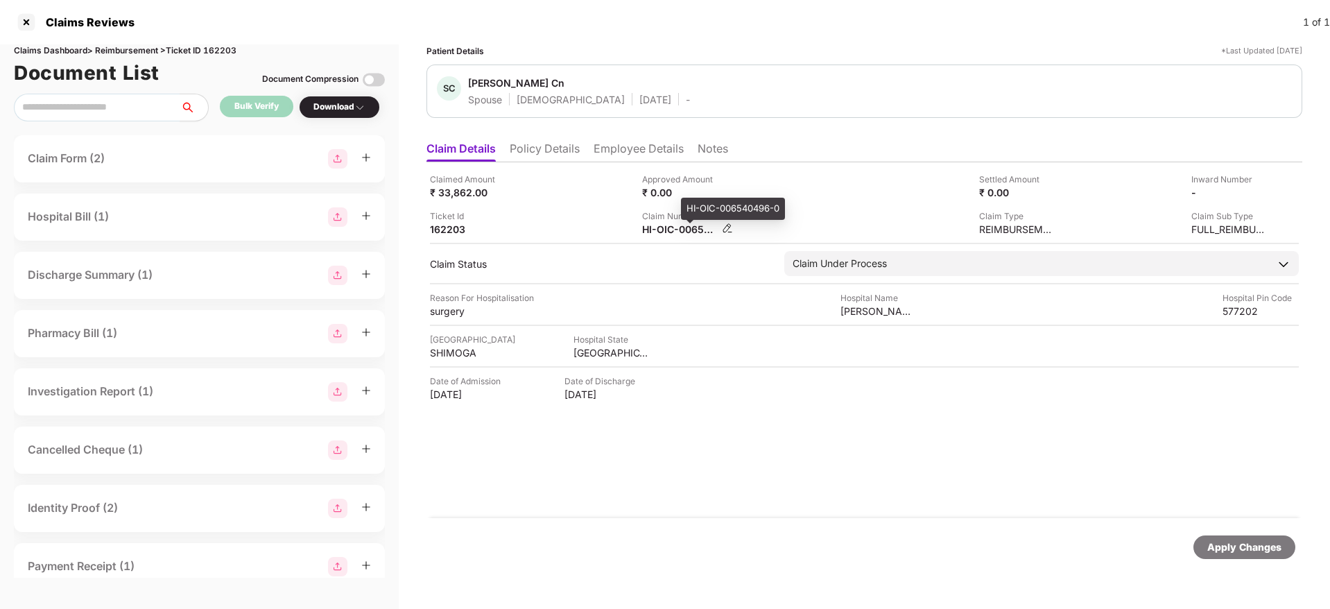
click at [659, 227] on div "HI-OIC-006540496-0" at bounding box center [680, 229] width 76 height 13
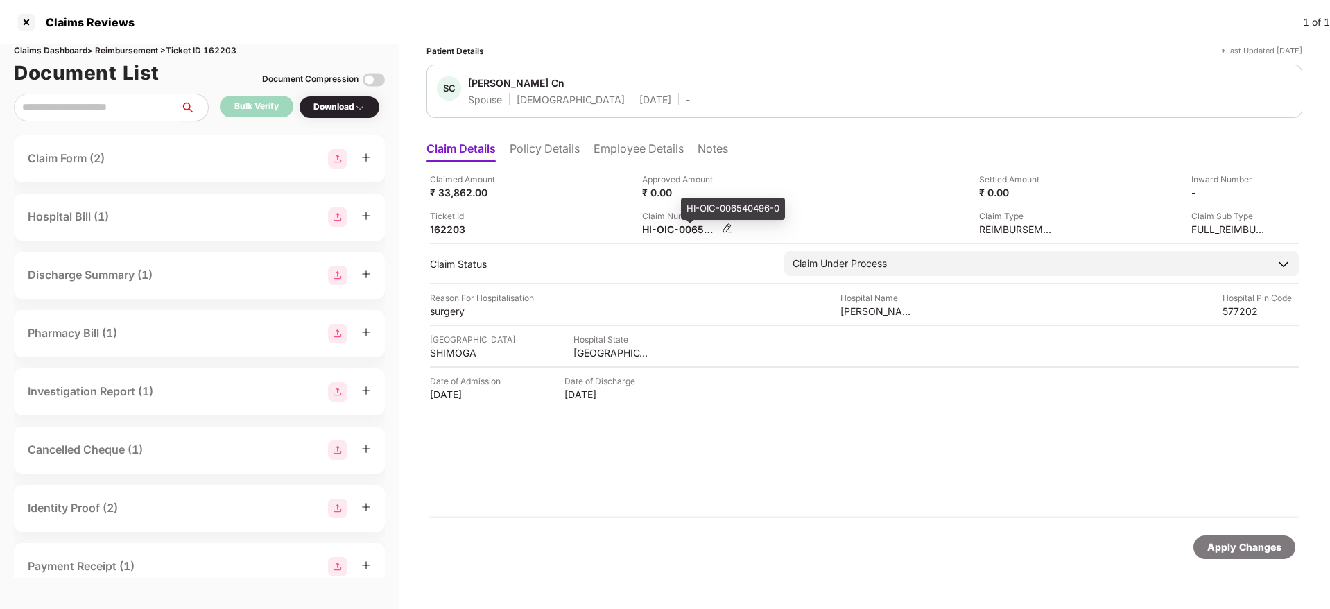
copy div
